Goal: Task Accomplishment & Management: Complete application form

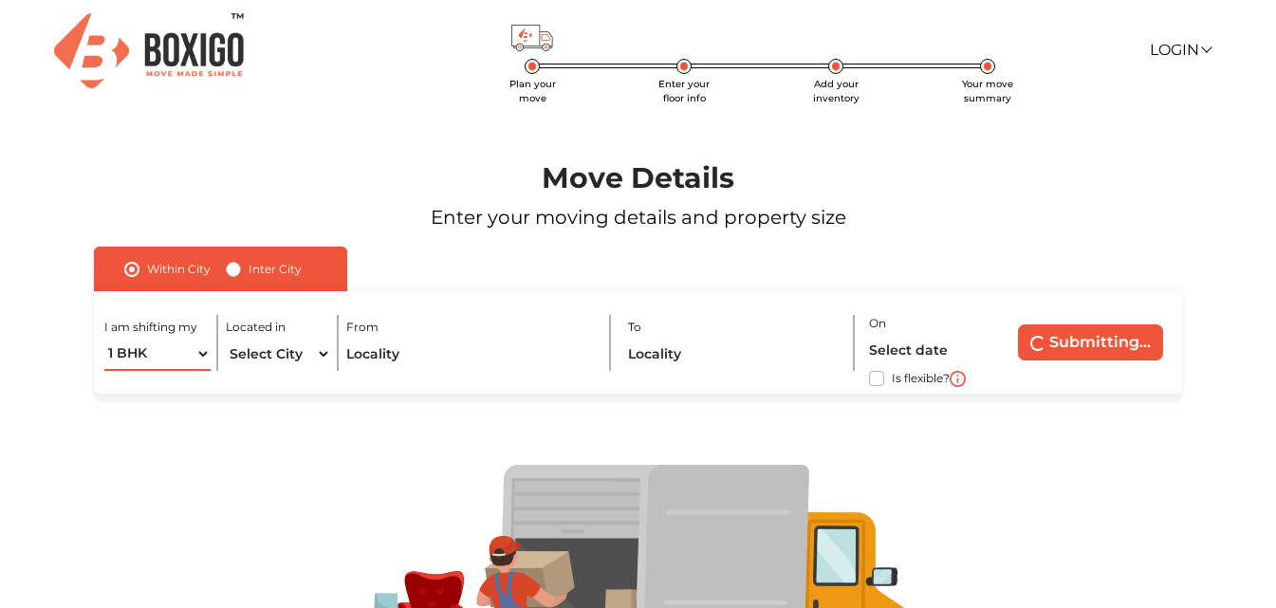
click at [197, 355] on select "1 BHK 2 BHK 3 BHK 3 + BHK FEW ITEMS" at bounding box center [156, 354] width 105 height 33
select select "2 BHK"
click at [104, 338] on select "1 BHK 2 BHK 3 BHK 3 + BHK FEW ITEMS" at bounding box center [156, 354] width 105 height 33
click at [299, 349] on select "Select City [GEOGRAPHIC_DATA] [GEOGRAPHIC_DATA] [GEOGRAPHIC_DATA] [GEOGRAPHIC_D…" at bounding box center [278, 354] width 105 height 33
select select "[GEOGRAPHIC_DATA]"
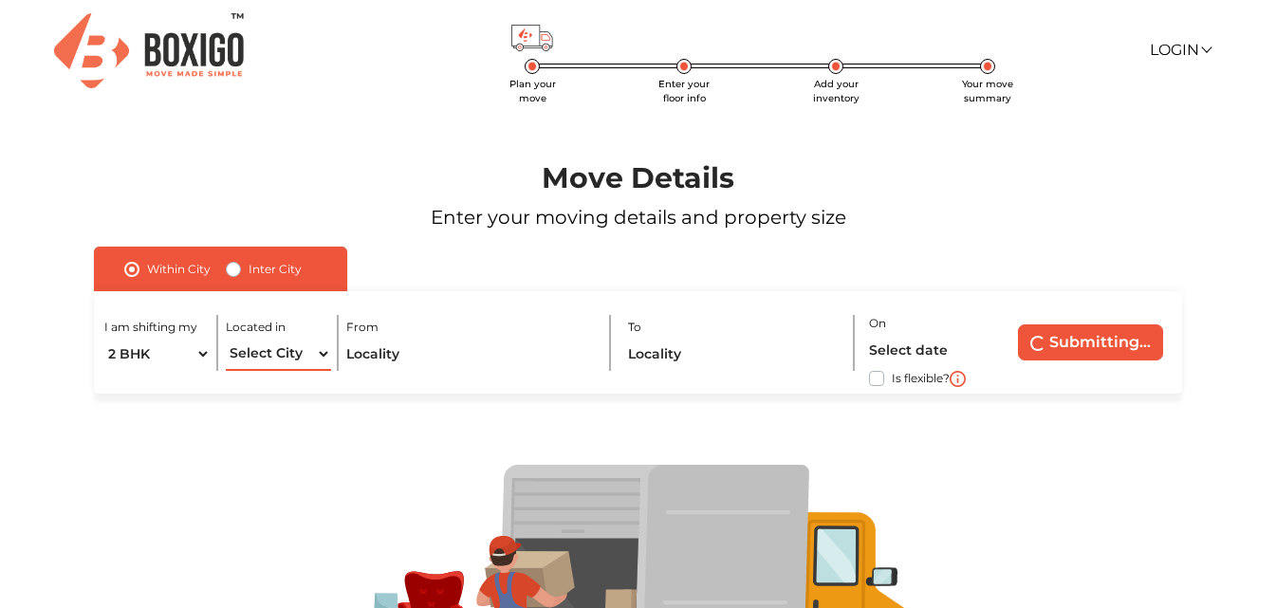
click at [226, 338] on select "Select City [GEOGRAPHIC_DATA] [GEOGRAPHIC_DATA] [GEOGRAPHIC_DATA] [GEOGRAPHIC_D…" at bounding box center [278, 354] width 105 height 33
click at [418, 356] on input "text" at bounding box center [470, 354] width 248 height 33
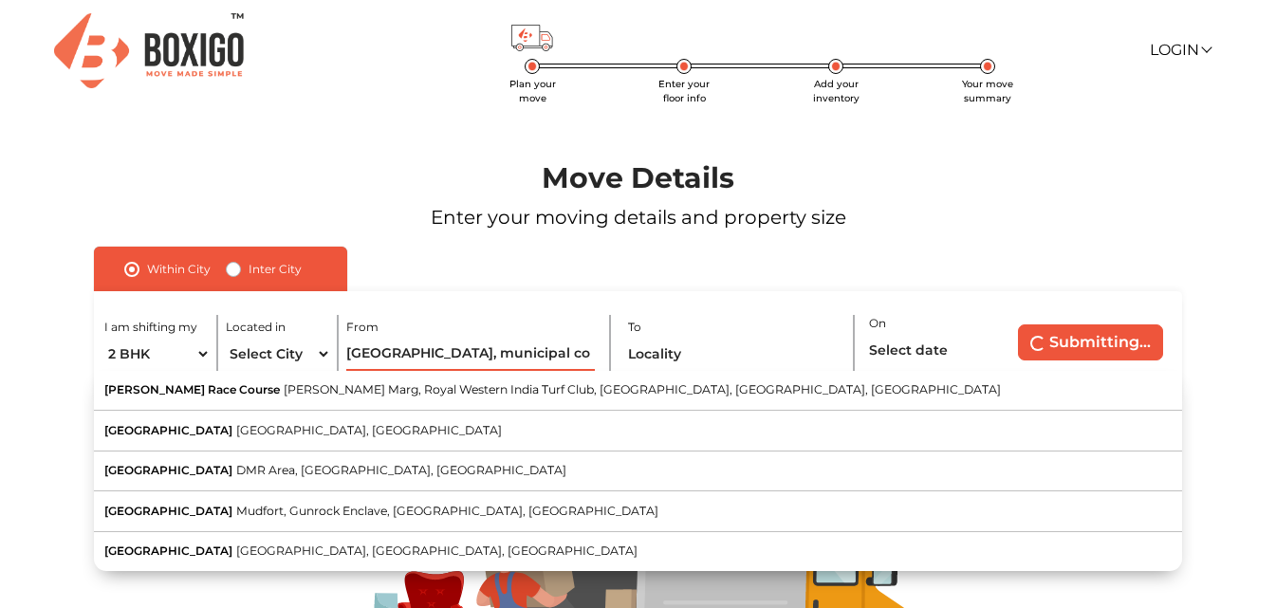
type input "[GEOGRAPHIC_DATA], municipal colony"
